Goal: Information Seeking & Learning: Learn about a topic

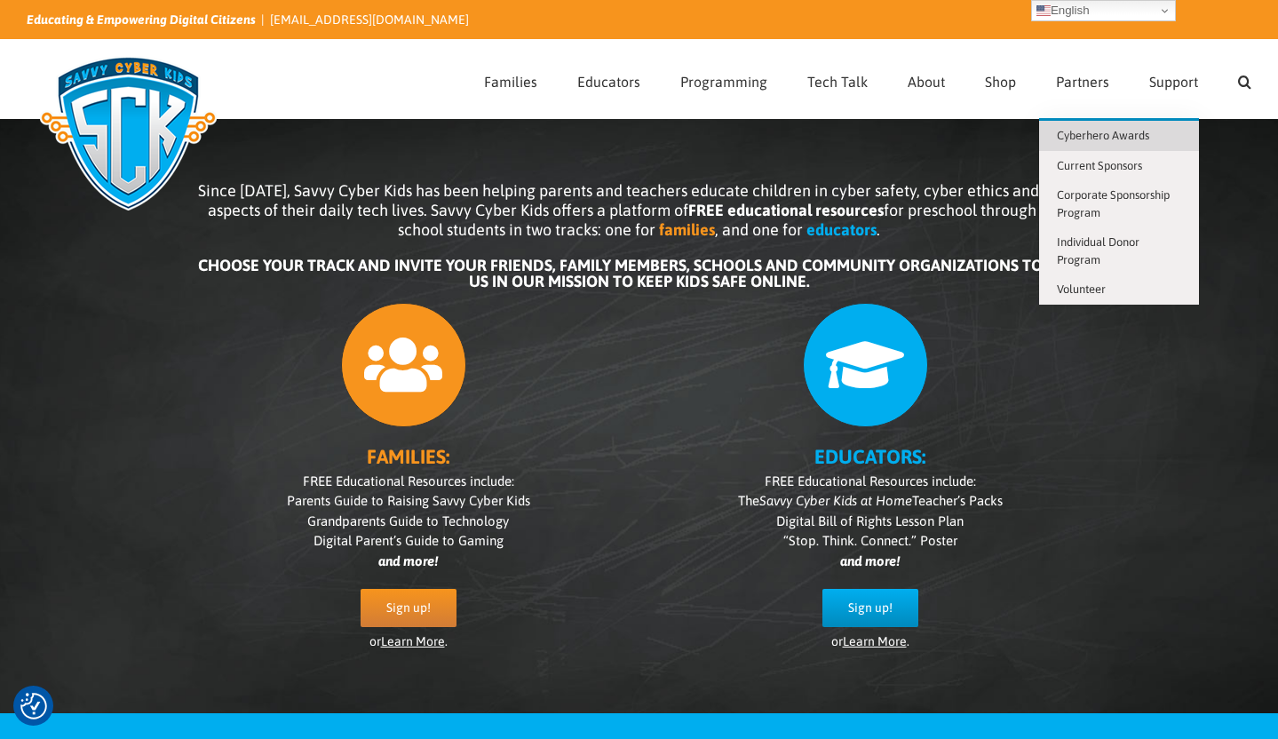
click at [1134, 137] on span "Cyberhero Awards" at bounding box center [1103, 135] width 92 height 13
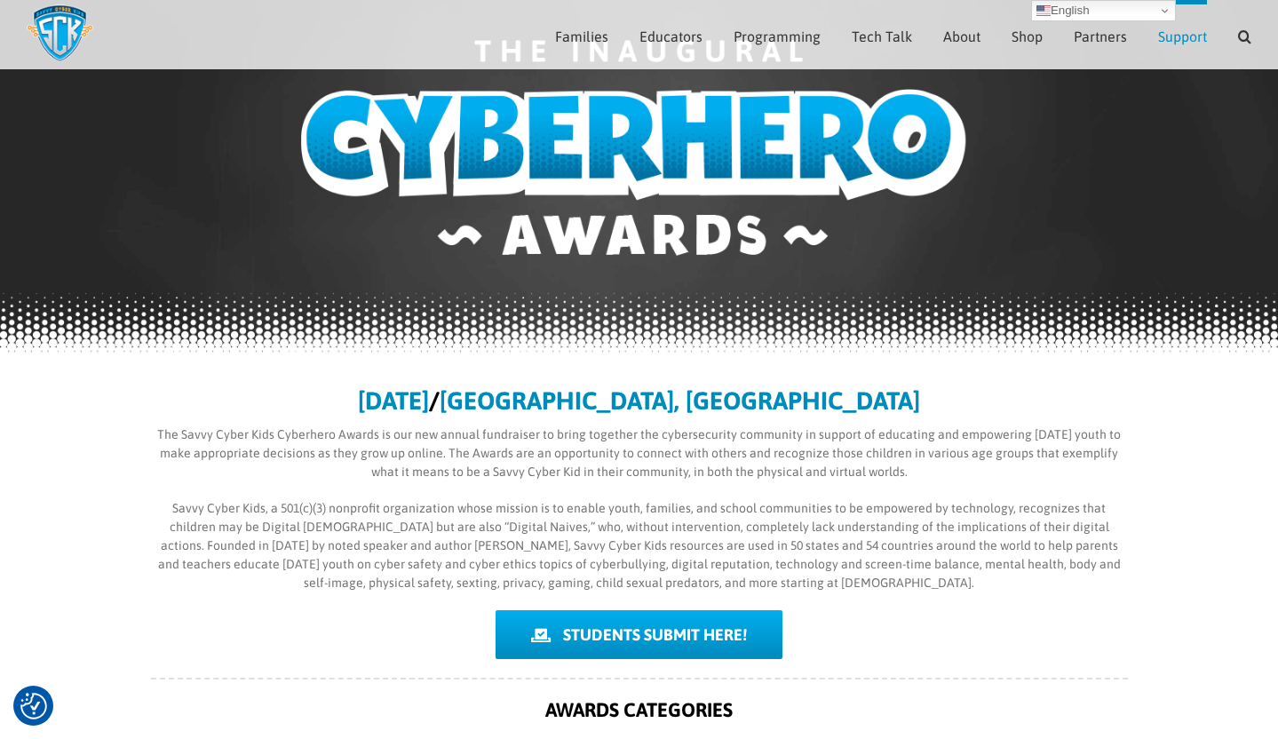
scroll to position [263, 0]
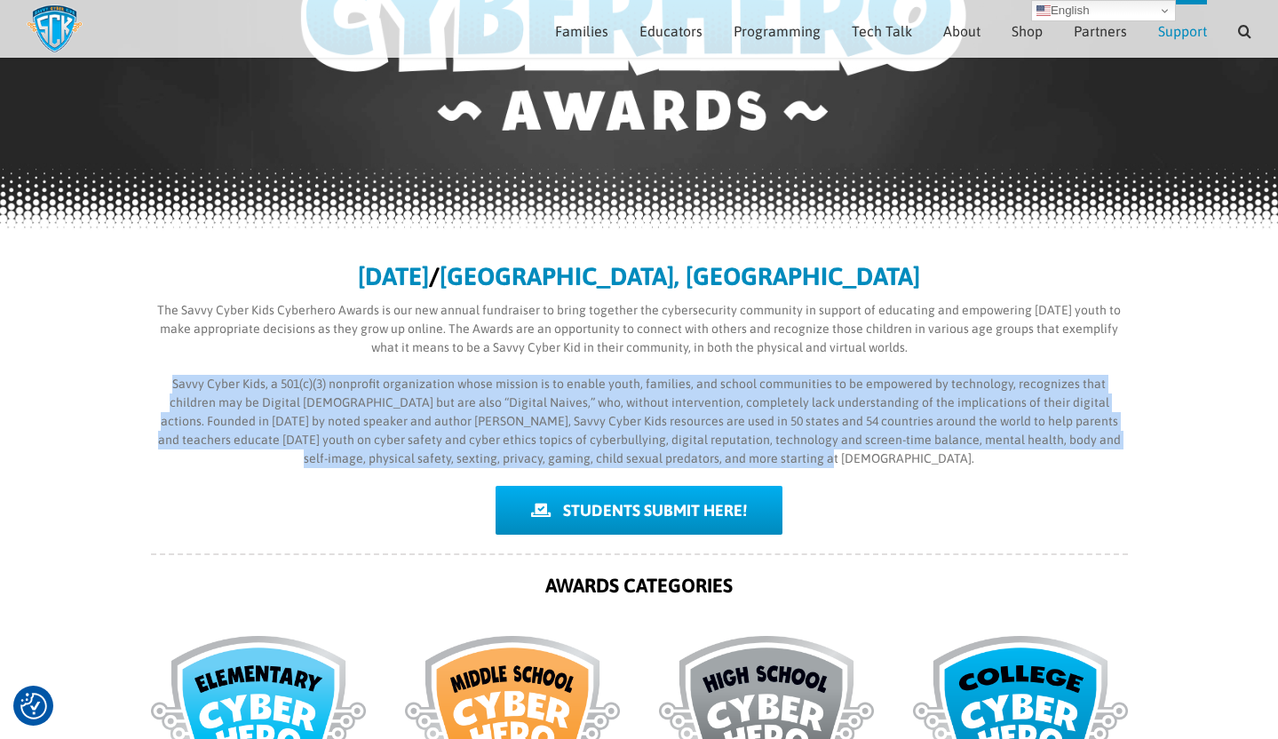
drag, startPoint x: 749, startPoint y: 447, endPoint x: 146, endPoint y: 387, distance: 606.0
copy p "Savvy Cyber Kids, a 501(c)(3) nonprofit organization whose mission is to enable…"
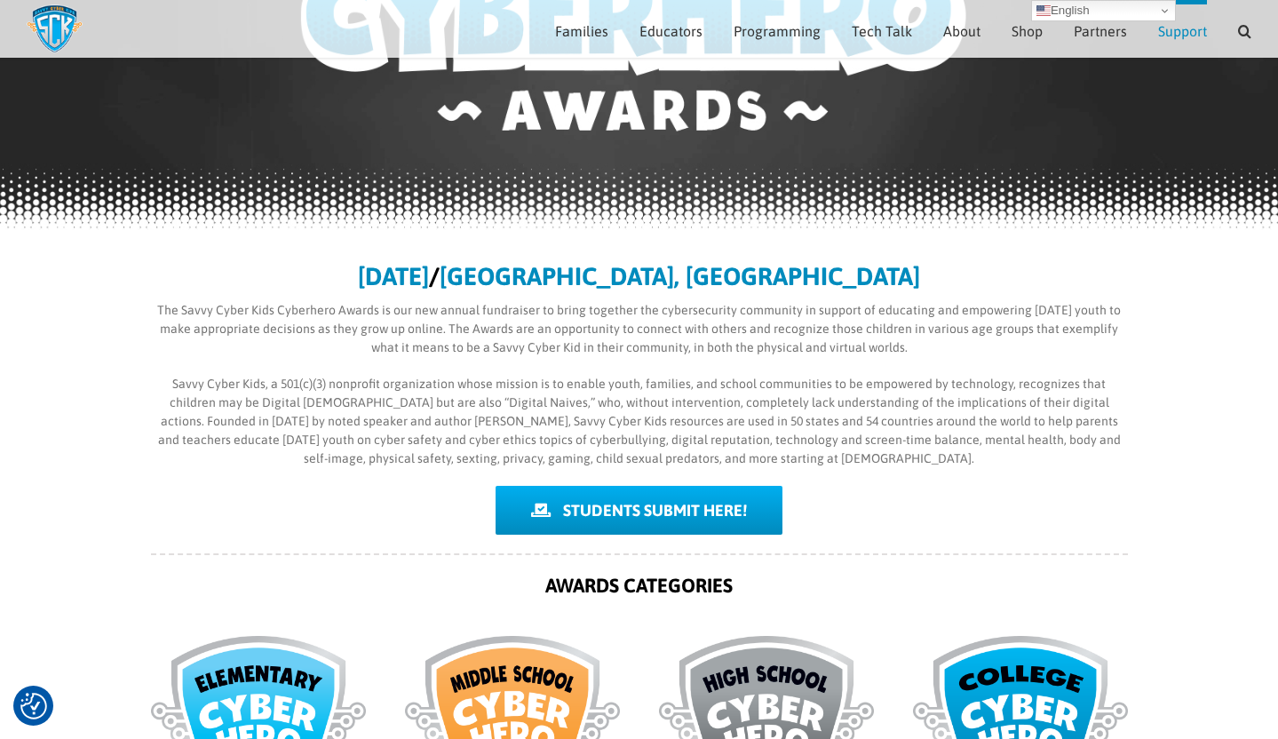
click at [409, 293] on div "[DATE] / [GEOGRAPHIC_DATA], [GEOGRAPHIC_DATA] The Savvy Cyber Kids Cyberhero Aw…" at bounding box center [639, 366] width 977 height 204
drag, startPoint x: 917, startPoint y: 353, endPoint x: 152, endPoint y: 307, distance: 766.9
click at [152, 307] on p "The Savvy Cyber Kids Cyberhero Awards is our new annual fundraiser to bring tog…" at bounding box center [639, 329] width 977 height 56
copy p "The Savvy Cyber Kids Cyberhero Awards is our new annual fundraiser to bring tog…"
click at [287, 407] on p "Savvy Cyber Kids, a 501(c)(3) nonprofit organization whose mission is to enable…" at bounding box center [639, 421] width 977 height 93
